Goal: Check status: Check status

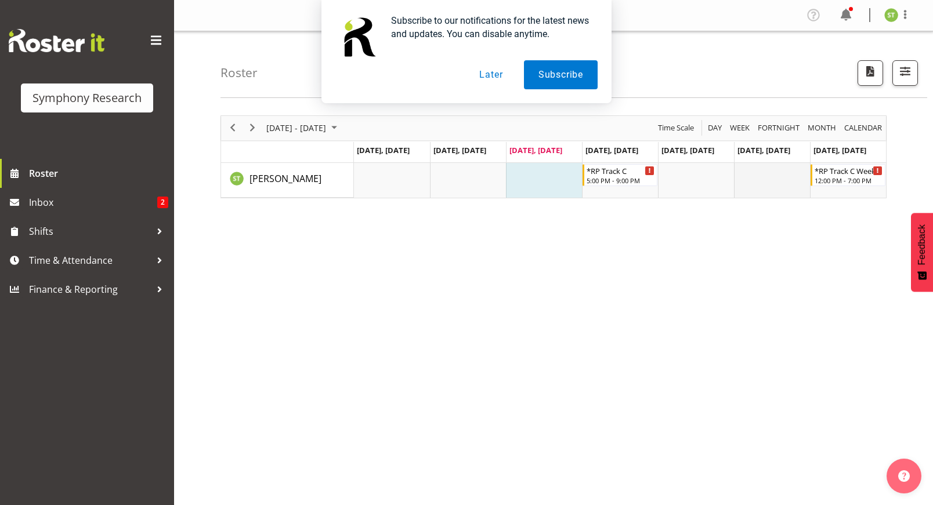
click at [771, 175] on td "Timeline Week of September 17, 2025" at bounding box center [772, 180] width 76 height 35
click at [648, 170] on div "Timeline Week of September 17, 2025" at bounding box center [650, 170] width 9 height 9
click at [0, 0] on div at bounding box center [0, 0] width 0 height 0
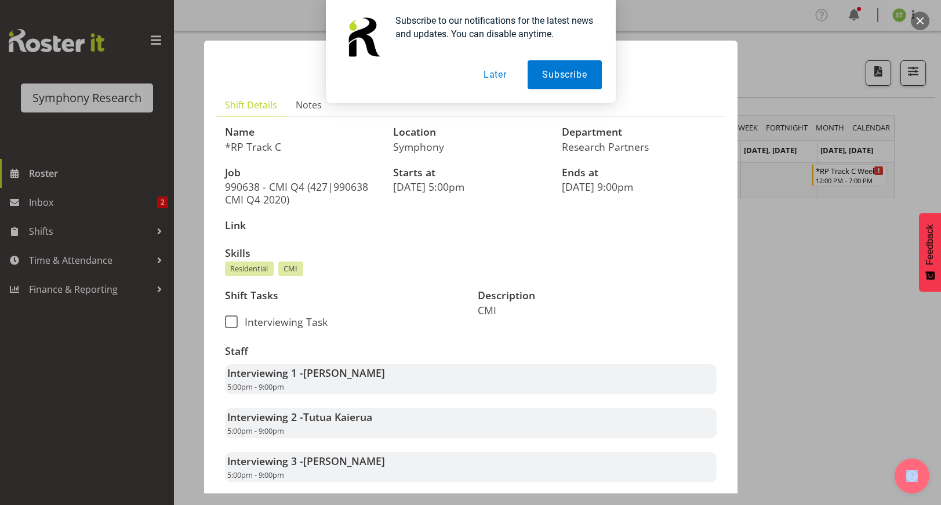
drag, startPoint x: 497, startPoint y: 74, endPoint x: 486, endPoint y: 70, distance: 11.2
click at [497, 74] on button "Later" at bounding box center [495, 74] width 52 height 29
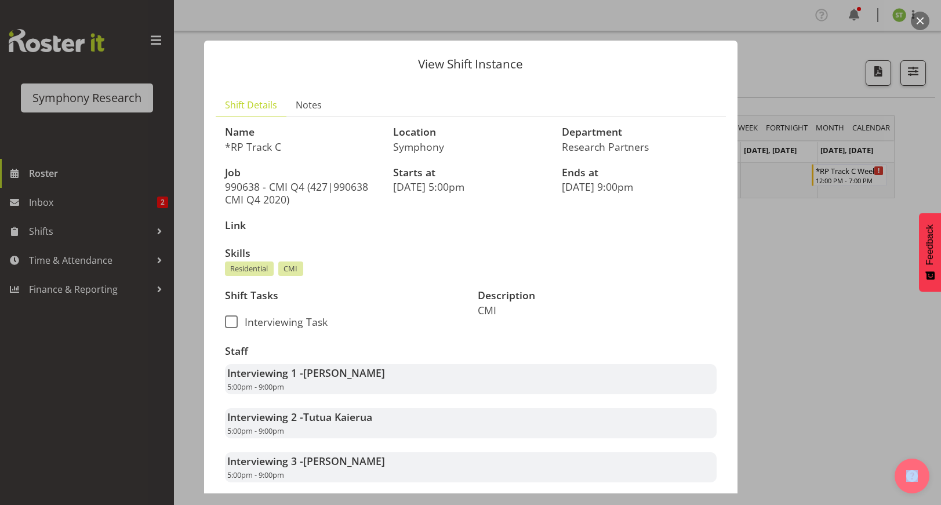
click at [791, 244] on div at bounding box center [470, 252] width 941 height 505
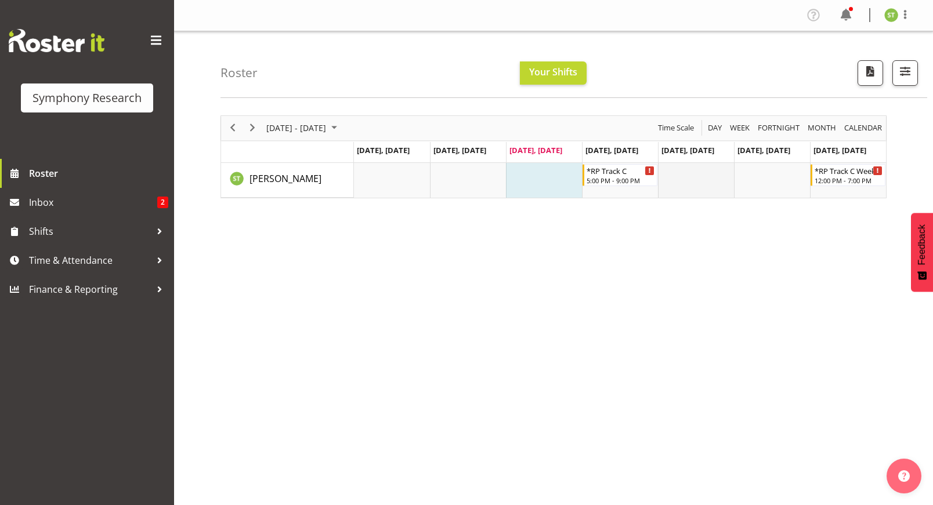
click at [701, 182] on td "Timeline Week of September 17, 2025" at bounding box center [696, 180] width 76 height 35
click at [701, 176] on td "Timeline Week of September 17, 2025" at bounding box center [696, 180] width 76 height 35
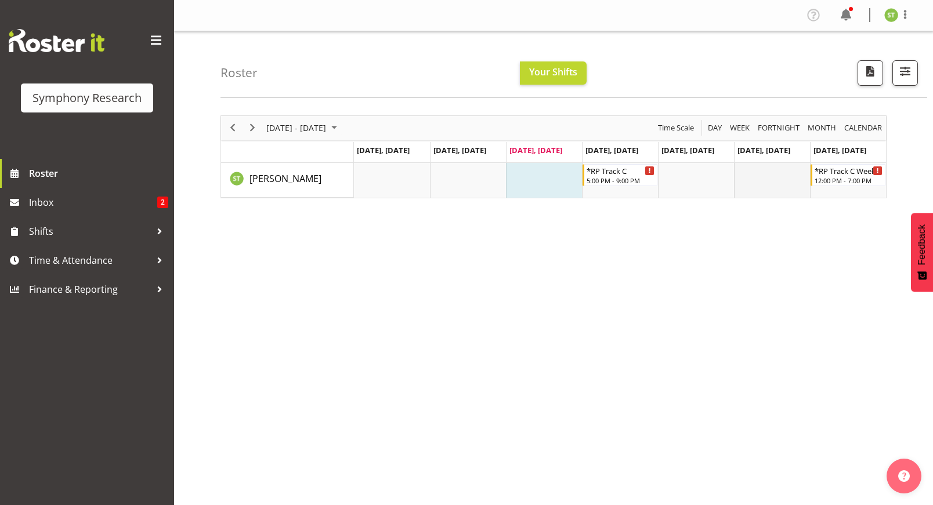
click at [785, 172] on td "Timeline Week of September 17, 2025" at bounding box center [772, 180] width 76 height 35
click at [580, 77] on button "Your Shifts" at bounding box center [553, 72] width 67 height 23
click at [571, 77] on span "Your Shifts" at bounding box center [553, 72] width 48 height 13
click at [874, 170] on div "Timeline Week of September 17, 2025" at bounding box center [878, 170] width 9 height 9
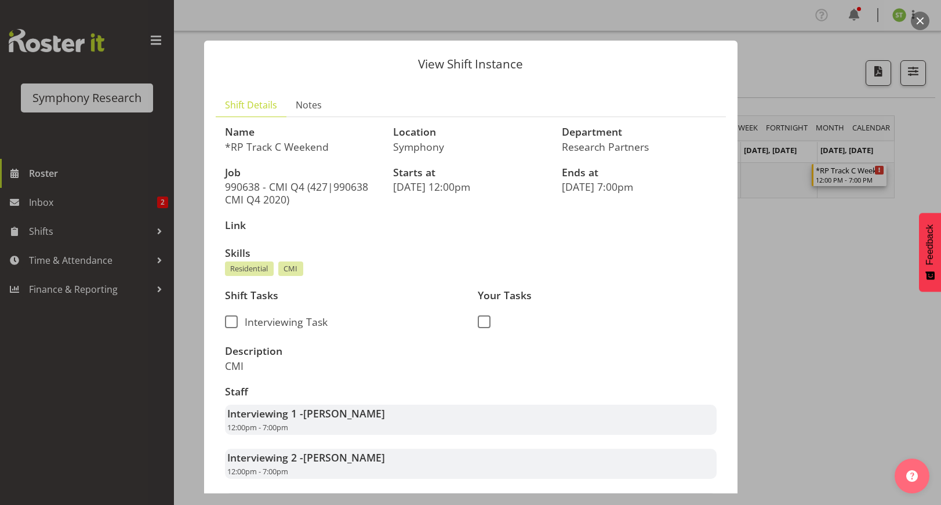
click at [805, 223] on div at bounding box center [470, 252] width 941 height 505
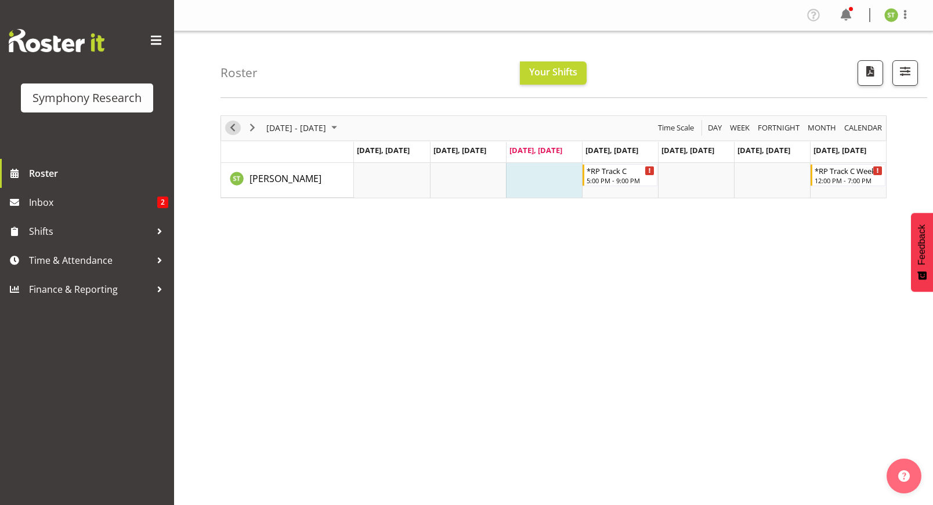
click at [232, 129] on span "Previous" at bounding box center [233, 128] width 14 height 15
click at [0, 0] on div "Timeline Week of September 17, 2025" at bounding box center [0, 0] width 0 height 0
click at [251, 129] on span "Next" at bounding box center [252, 128] width 14 height 15
click at [143, 203] on span "Inbox" at bounding box center [93, 202] width 128 height 17
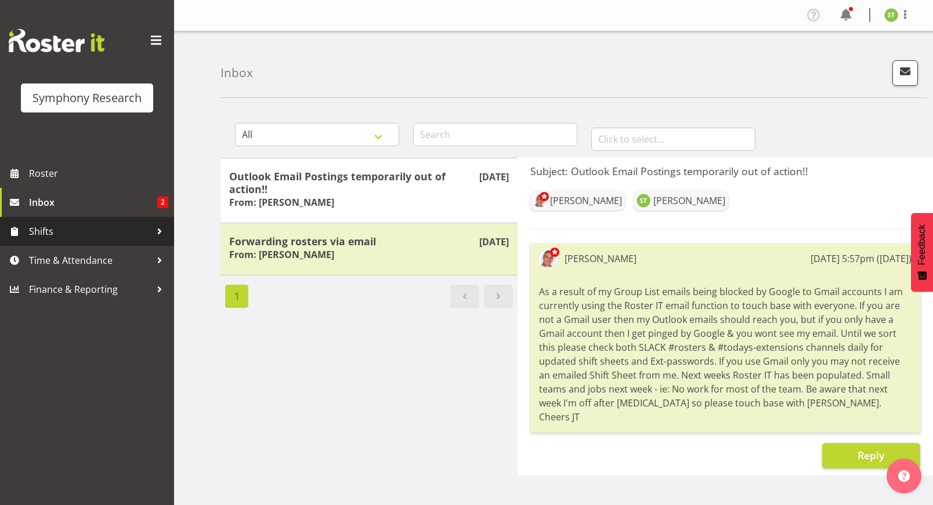
click at [58, 229] on span "Shifts" at bounding box center [90, 231] width 122 height 17
click at [64, 234] on span "Shifts" at bounding box center [90, 231] width 122 height 17
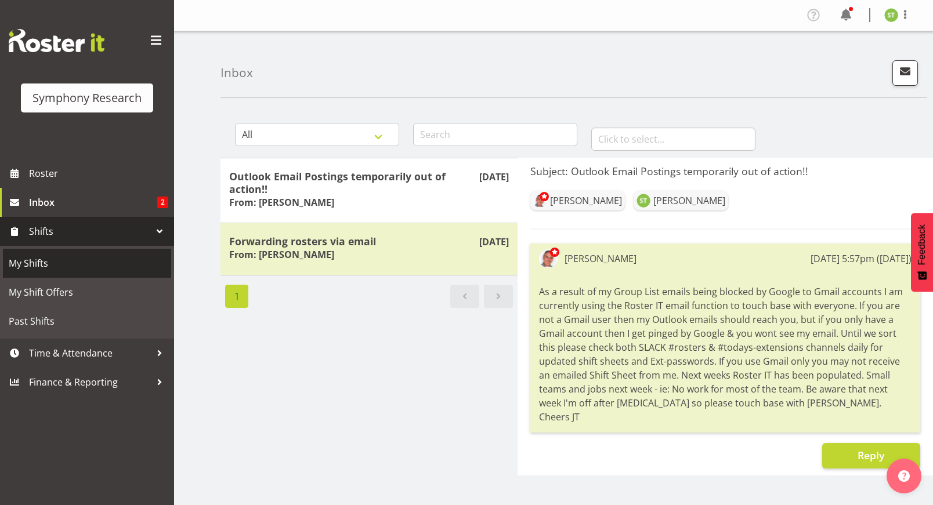
click at [48, 261] on span "My Shifts" at bounding box center [87, 263] width 157 height 17
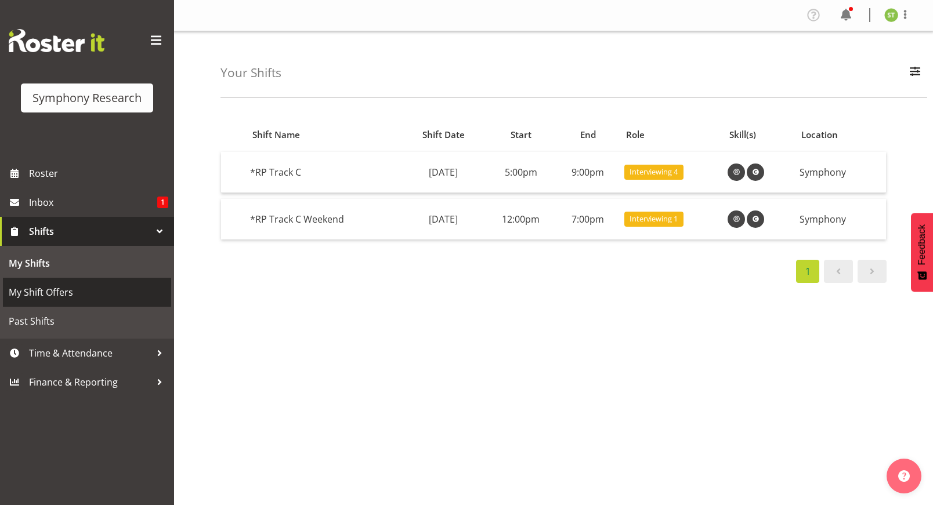
click at [71, 290] on span "My Shift Offers" at bounding box center [87, 292] width 157 height 17
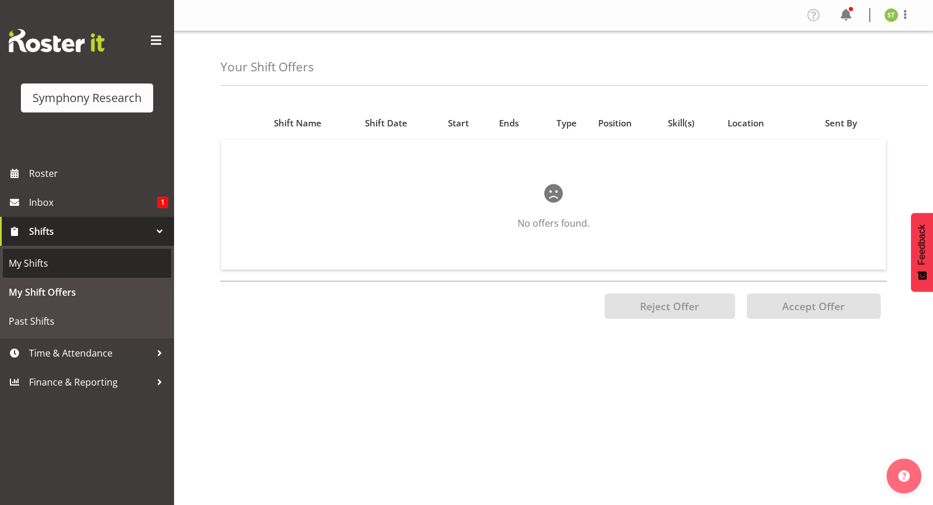
click at [79, 262] on span "My Shifts" at bounding box center [87, 263] width 157 height 17
